Goal: Find specific page/section: Find specific page/section

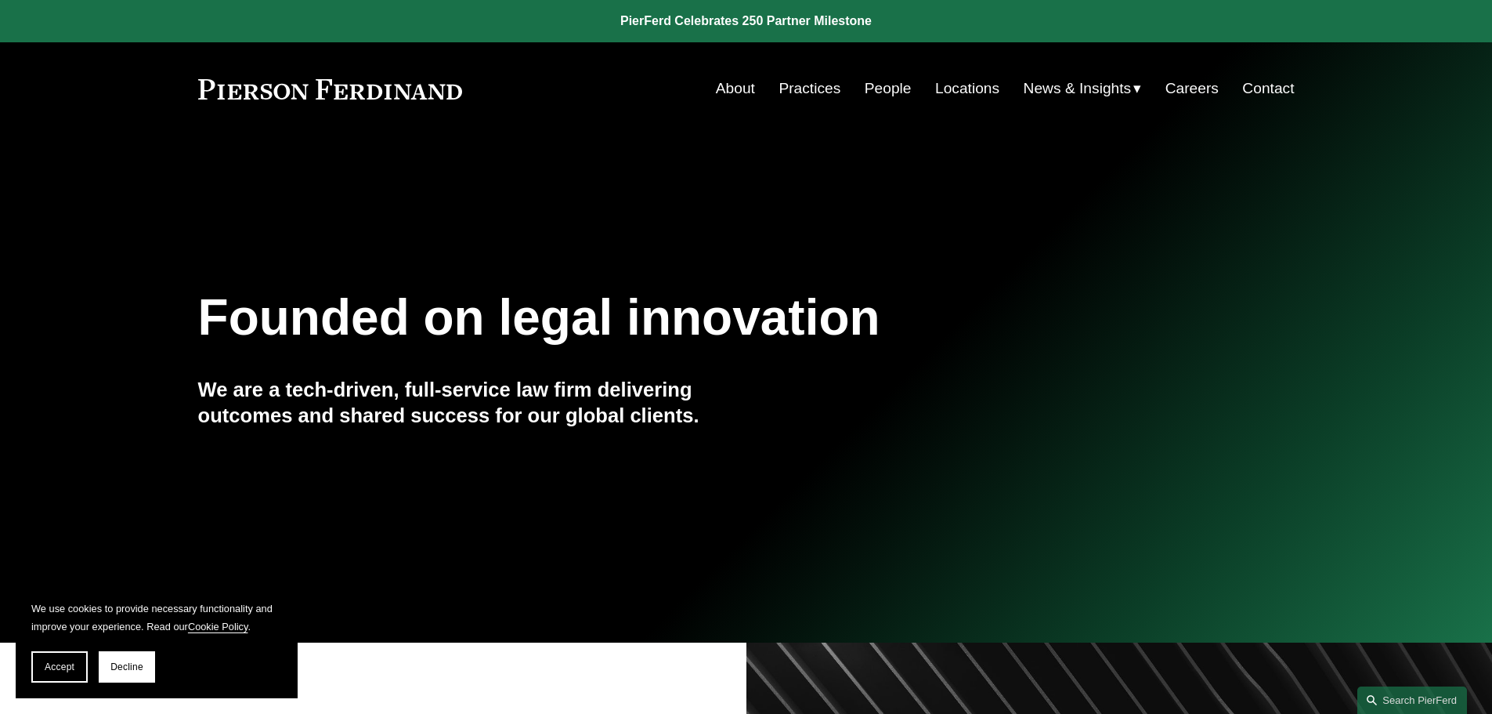
click at [894, 92] on link "People" at bounding box center [888, 89] width 47 height 30
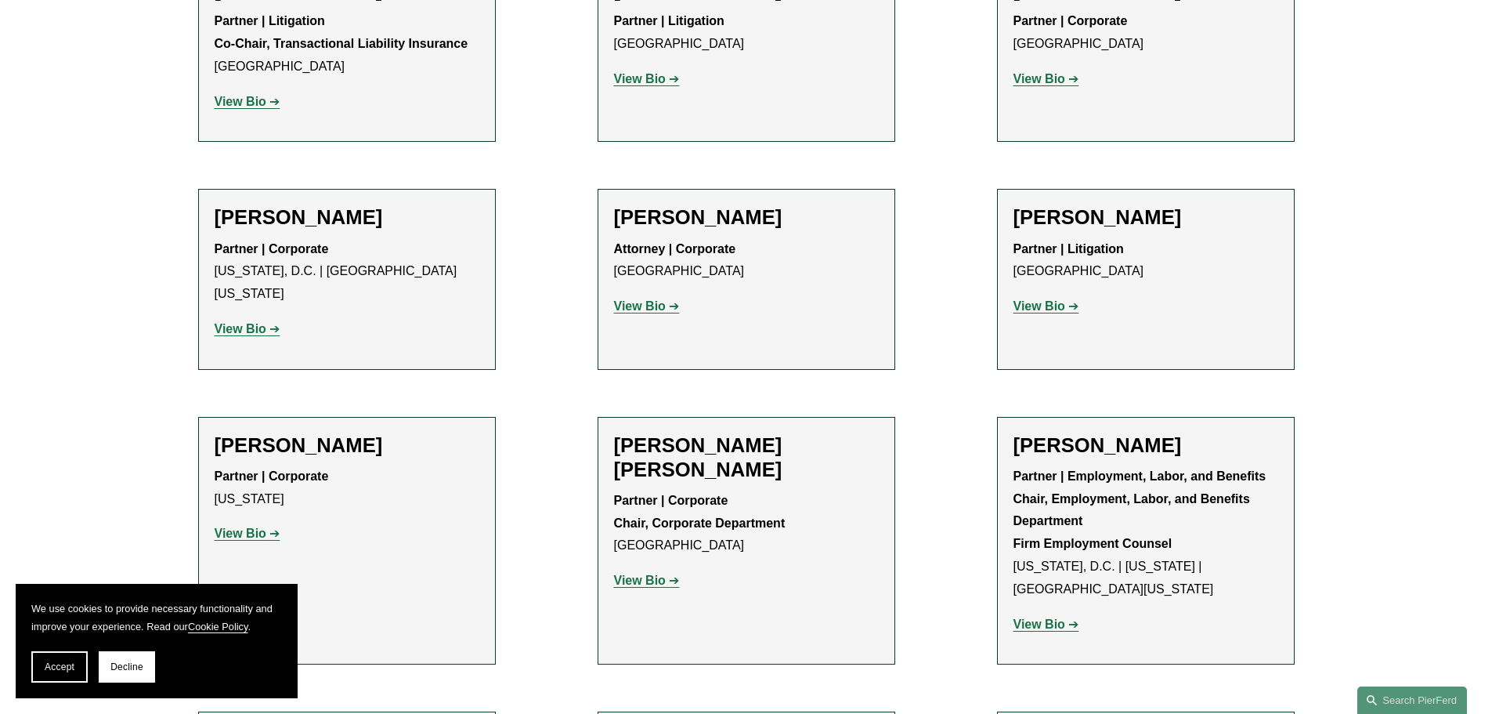
scroll to position [5797, 0]
